Goal: Task Accomplishment & Management: Manage account settings

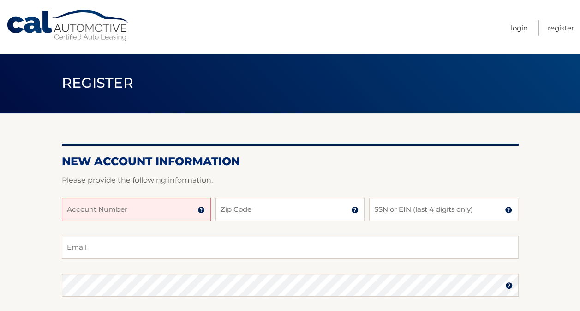
click at [137, 208] on input "Account Number" at bounding box center [136, 209] width 149 height 23
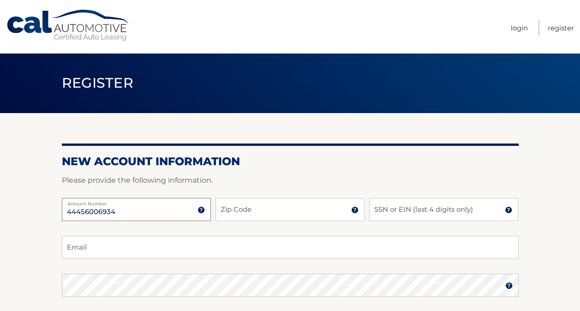
type input "44456006934"
click at [260, 210] on input "Zip Code" at bounding box center [290, 209] width 149 height 23
type input "13202"
click at [429, 215] on input "SSN or EIN (last 4 digits only)" at bounding box center [443, 209] width 149 height 23
type input "1113"
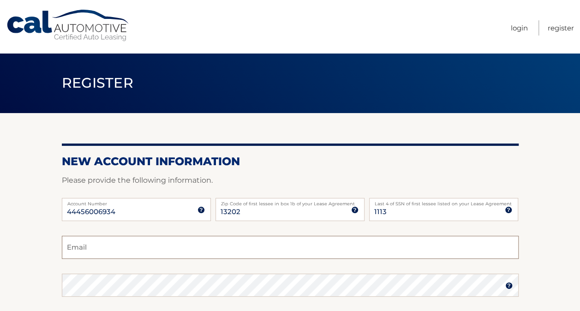
click at [251, 246] on input "Email" at bounding box center [290, 247] width 457 height 23
type input "robertwray85@gmail.com"
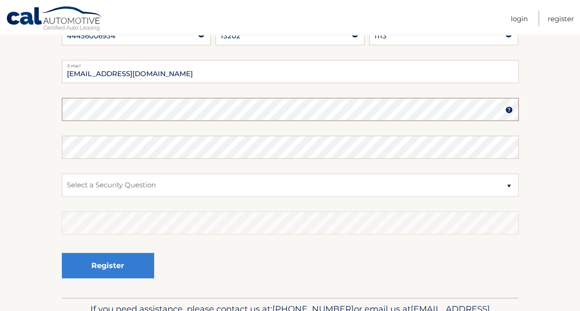
scroll to position [179, 0]
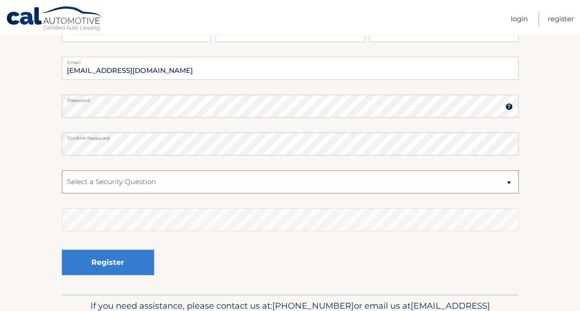
click at [283, 180] on select "Select a Security Question What was the name of your elementary school? What is…" at bounding box center [290, 181] width 457 height 23
select select "1"
click at [62, 170] on select "Select a Security Question What was the name of your elementary school? What is…" at bounding box center [290, 181] width 457 height 23
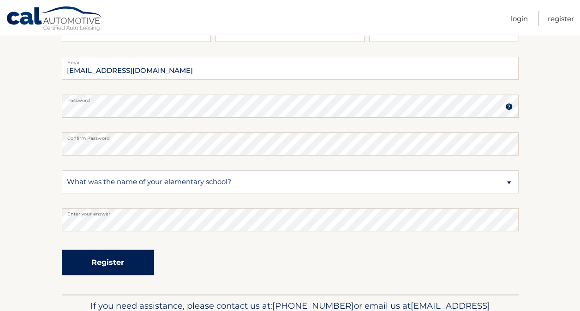
click at [107, 259] on button "Register" at bounding box center [108, 262] width 92 height 25
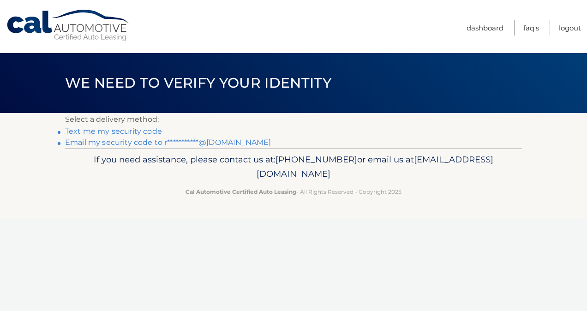
click at [128, 129] on link "Text me my security code" at bounding box center [113, 131] width 97 height 9
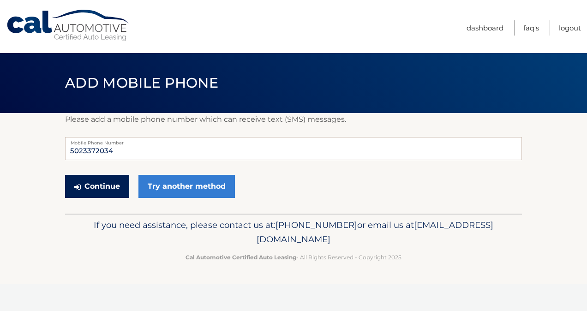
click at [100, 180] on button "Continue" at bounding box center [97, 186] width 64 height 23
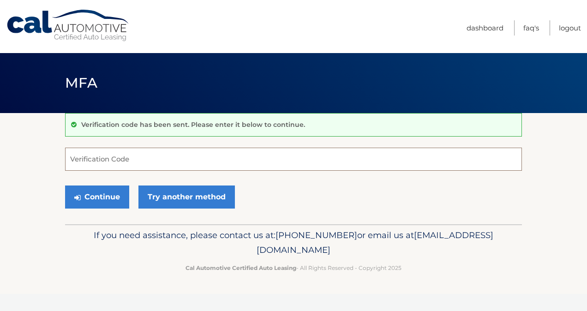
click at [101, 167] on input "Verification Code" at bounding box center [293, 159] width 457 height 23
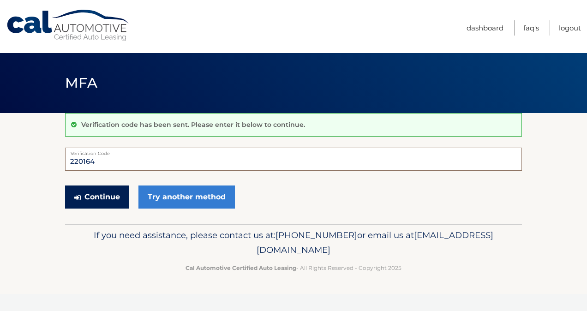
type input "220164"
click at [99, 193] on button "Continue" at bounding box center [97, 197] width 64 height 23
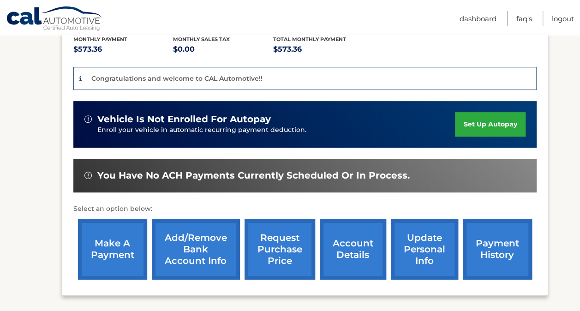
scroll to position [201, 0]
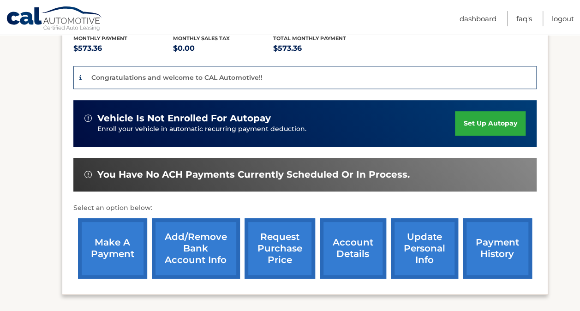
click at [503, 124] on link "set up autopay" at bounding box center [490, 123] width 70 height 24
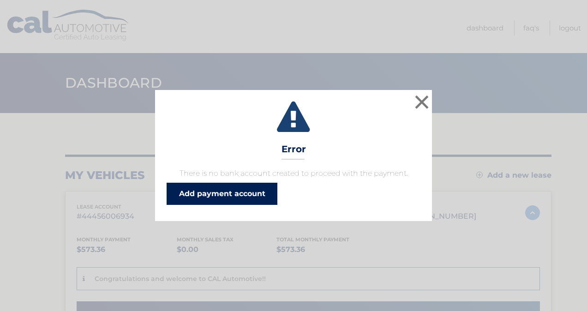
click at [258, 191] on link "Add payment account" at bounding box center [222, 194] width 111 height 22
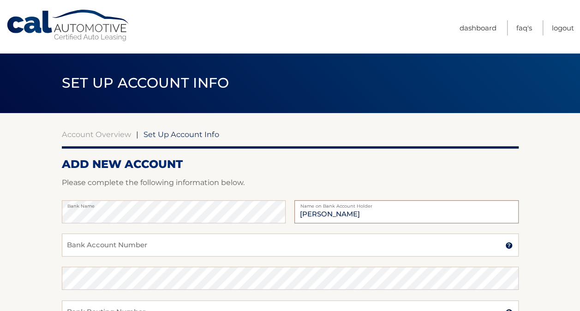
type input "Robert Harris"
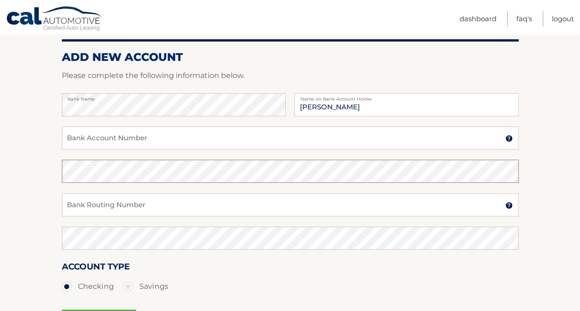
scroll to position [108, 0]
click at [323, 205] on input "Bank Routing Number" at bounding box center [290, 204] width 457 height 23
click at [74, 203] on input "Bank Routing Number" at bounding box center [290, 204] width 457 height 23
paste input "314074269"
type input "314074269"
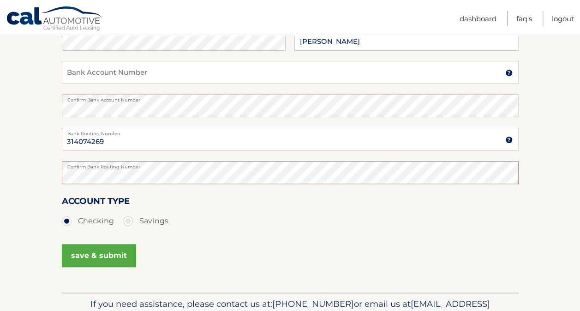
scroll to position [174, 0]
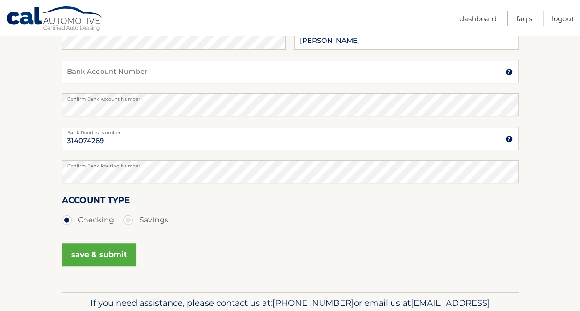
click at [100, 256] on button "save & submit" at bounding box center [99, 254] width 74 height 23
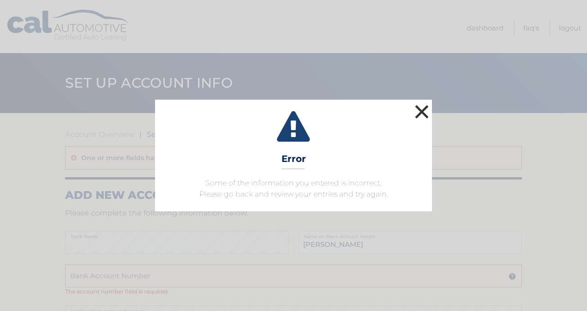
click at [423, 108] on button "×" at bounding box center [422, 111] width 18 height 18
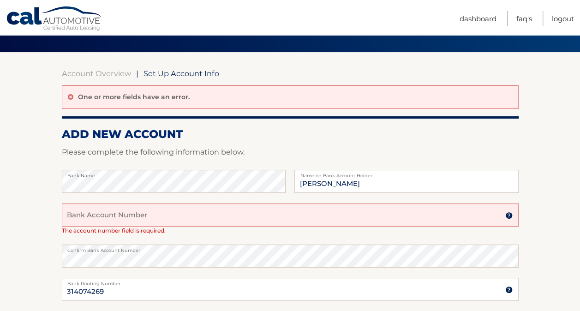
scroll to position [75, 0]
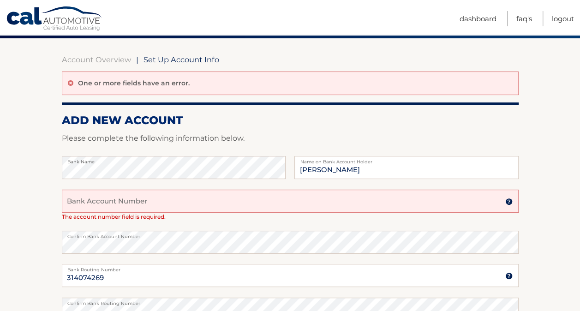
click at [106, 200] on input "Bank Account Number" at bounding box center [290, 201] width 457 height 23
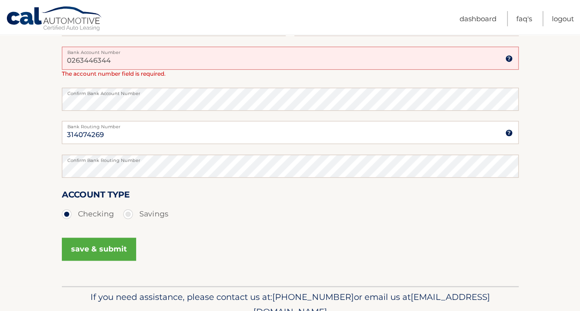
scroll to position [219, 0]
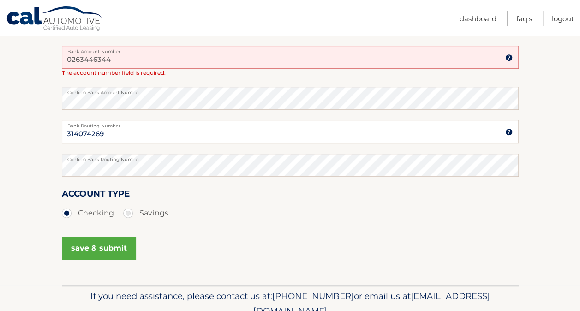
type input "0263446344"
click at [95, 246] on button "save & submit" at bounding box center [99, 248] width 74 height 23
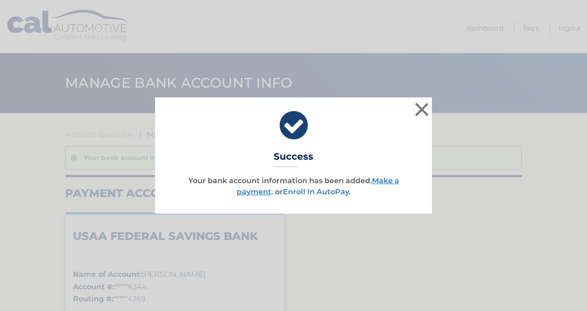
click at [305, 189] on link "Enroll In AutoPay" at bounding box center [316, 191] width 66 height 9
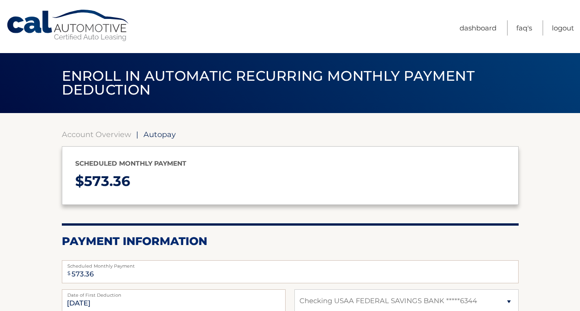
select select "ZTE1MTA1YzEtN2I4Ny00OTZkLTkwNTUtYjIwNTY5NzlkNzVl"
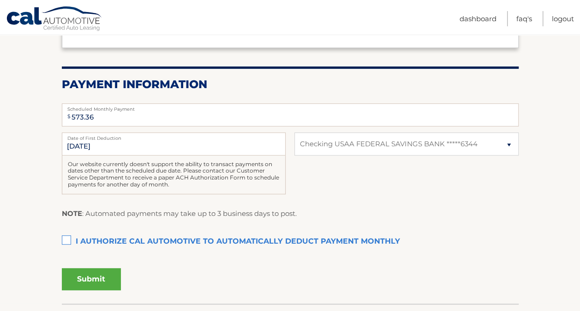
scroll to position [157, 0]
click at [66, 238] on label "I authorize cal automotive to automatically deduct payment monthly This checkbo…" at bounding box center [290, 241] width 457 height 18
click at [0, 0] on input "I authorize cal automotive to automatically deduct payment monthly This checkbo…" at bounding box center [0, 0] width 0 height 0
click at [110, 142] on input "[DATE]" at bounding box center [174, 143] width 224 height 23
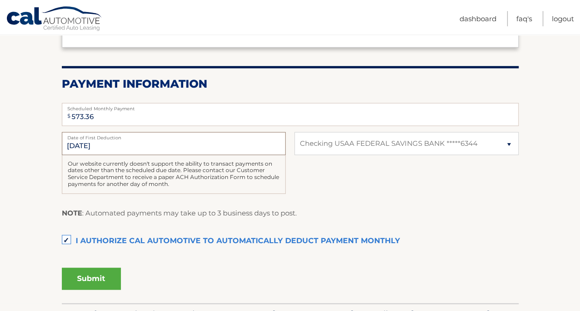
click at [110, 142] on input "[DATE]" at bounding box center [174, 143] width 224 height 23
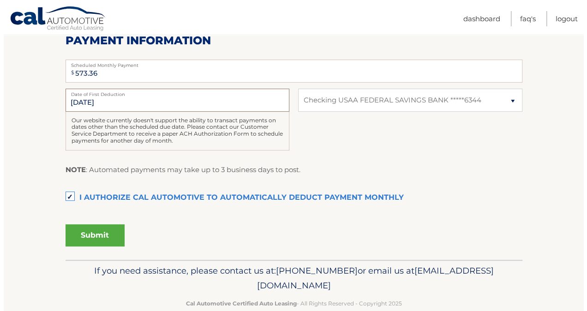
scroll to position [219, 0]
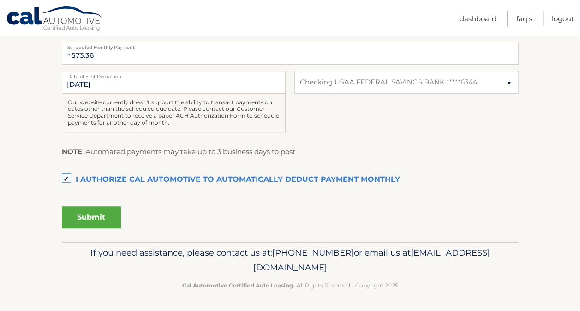
click at [103, 219] on button "Submit" at bounding box center [91, 217] width 59 height 22
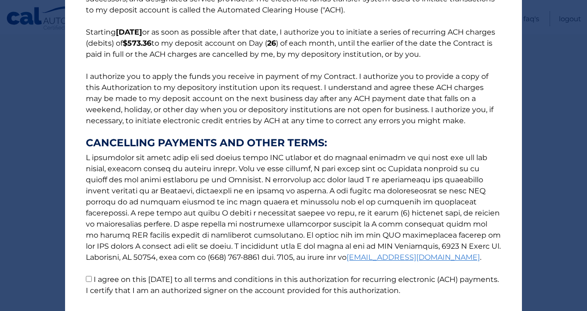
scroll to position [125, 0]
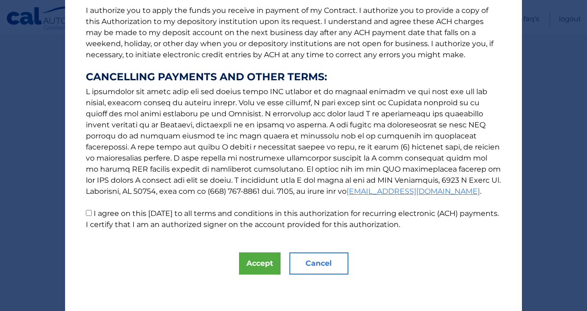
click at [86, 214] on input "I agree on this 09/22/2025 to all terms and conditions in this authorization fo…" at bounding box center [89, 213] width 6 height 6
checkbox input "true"
click at [239, 262] on button "Accept" at bounding box center [260, 263] width 42 height 22
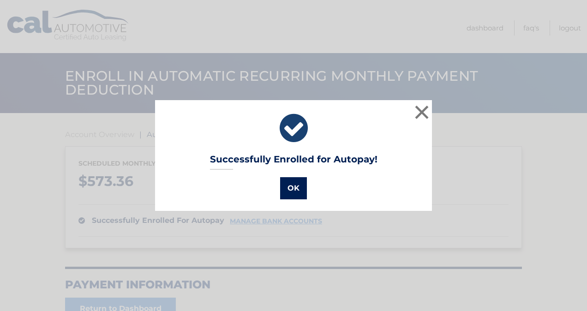
click at [284, 185] on button "OK" at bounding box center [293, 188] width 27 height 22
